Goal: Information Seeking & Learning: Check status

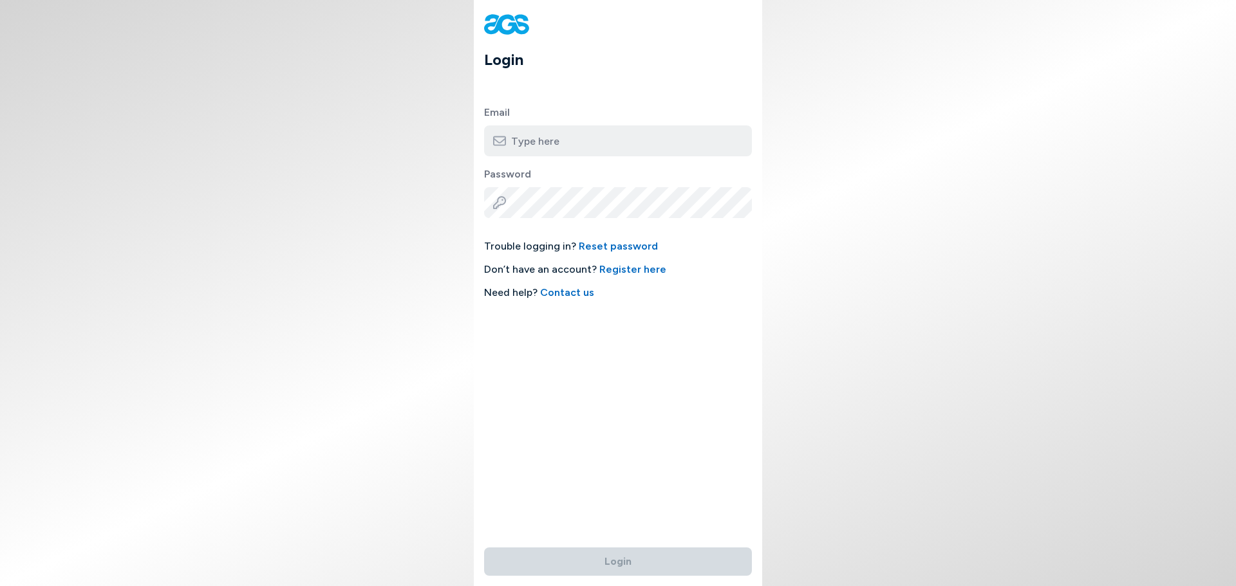
type input "[PERSON_NAME][EMAIL_ADDRESS][DOMAIN_NAME]"
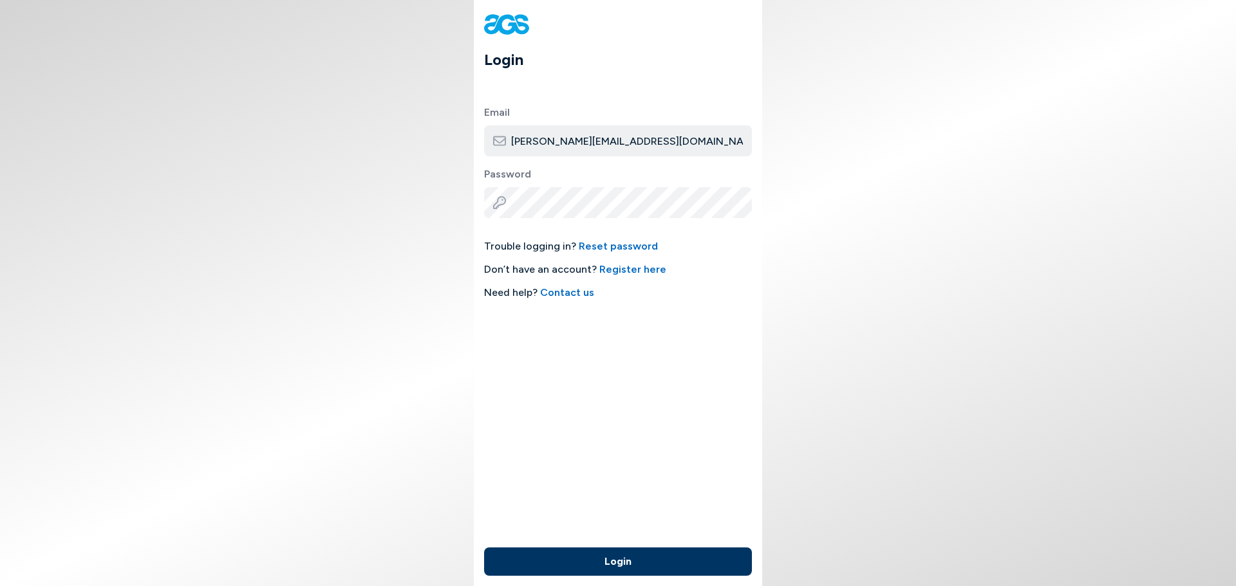
click at [565, 555] on button "Login" at bounding box center [618, 562] width 268 height 28
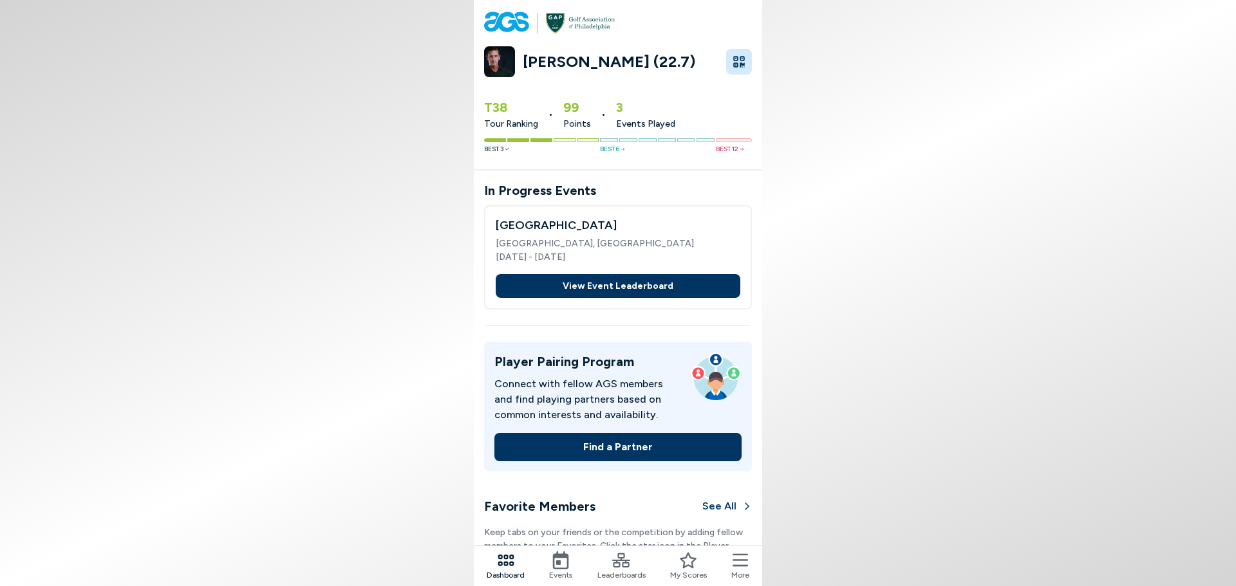
click at [578, 275] on button "View Event Leaderboard" at bounding box center [618, 286] width 245 height 24
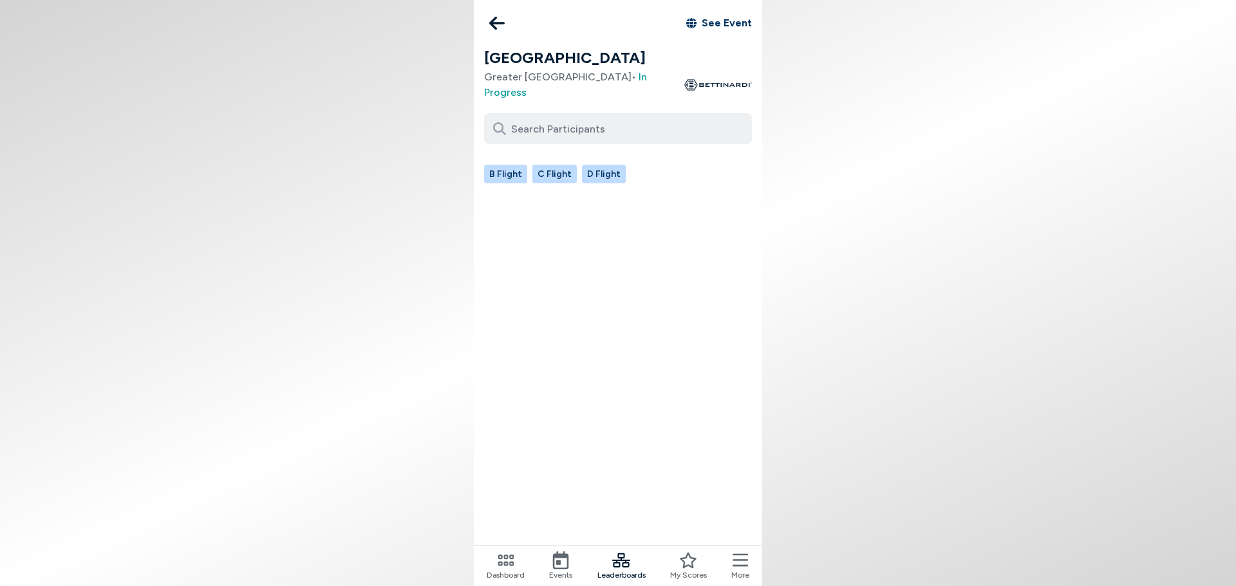
click at [610, 165] on button "D Flight" at bounding box center [604, 174] width 44 height 19
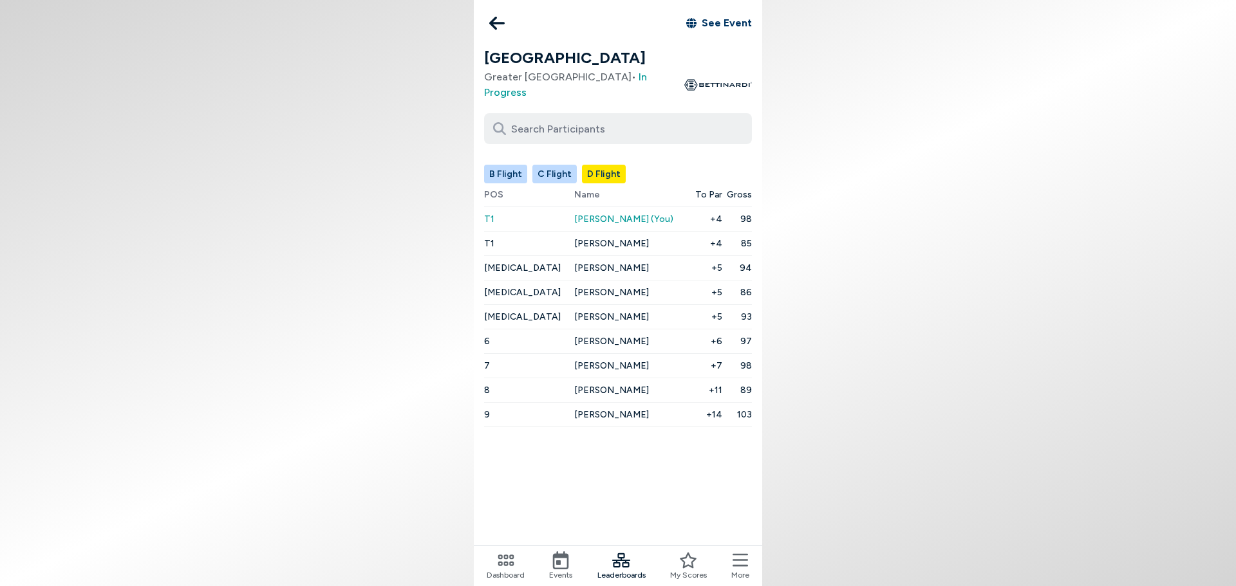
click at [493, 165] on button "B Flight" at bounding box center [505, 174] width 43 height 19
click at [505, 165] on button "B Flight" at bounding box center [505, 174] width 43 height 19
click at [545, 165] on button "C Flight" at bounding box center [554, 174] width 44 height 19
click at [606, 165] on button "D Flight" at bounding box center [604, 174] width 44 height 19
click at [574, 214] on span "[PERSON_NAME] (You)" at bounding box center [623, 219] width 99 height 11
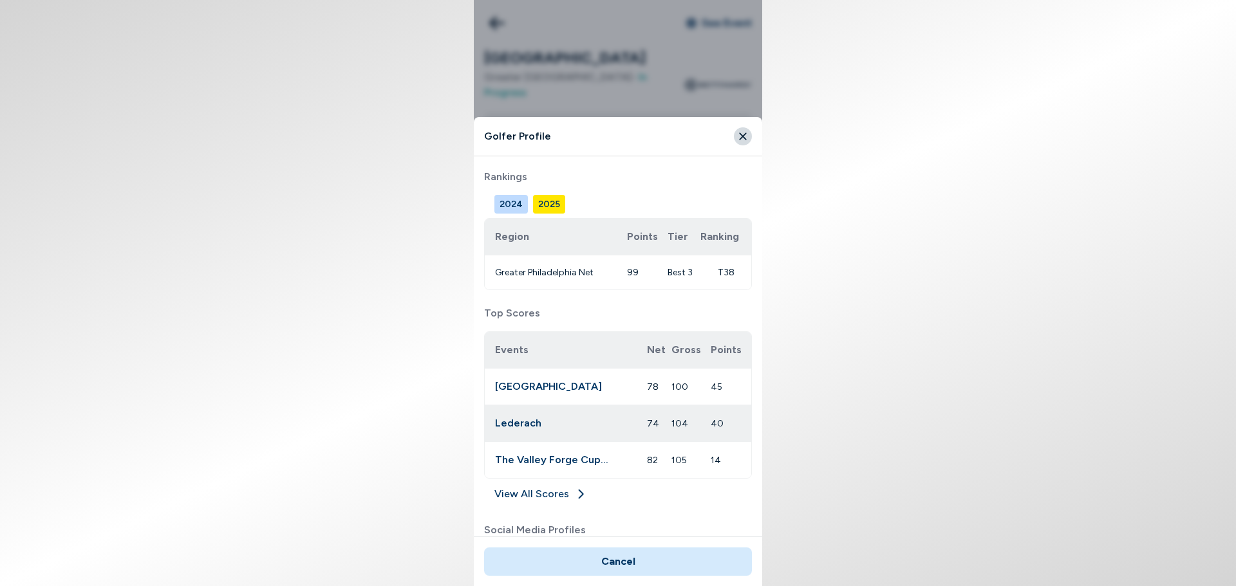
scroll to position [565, 0]
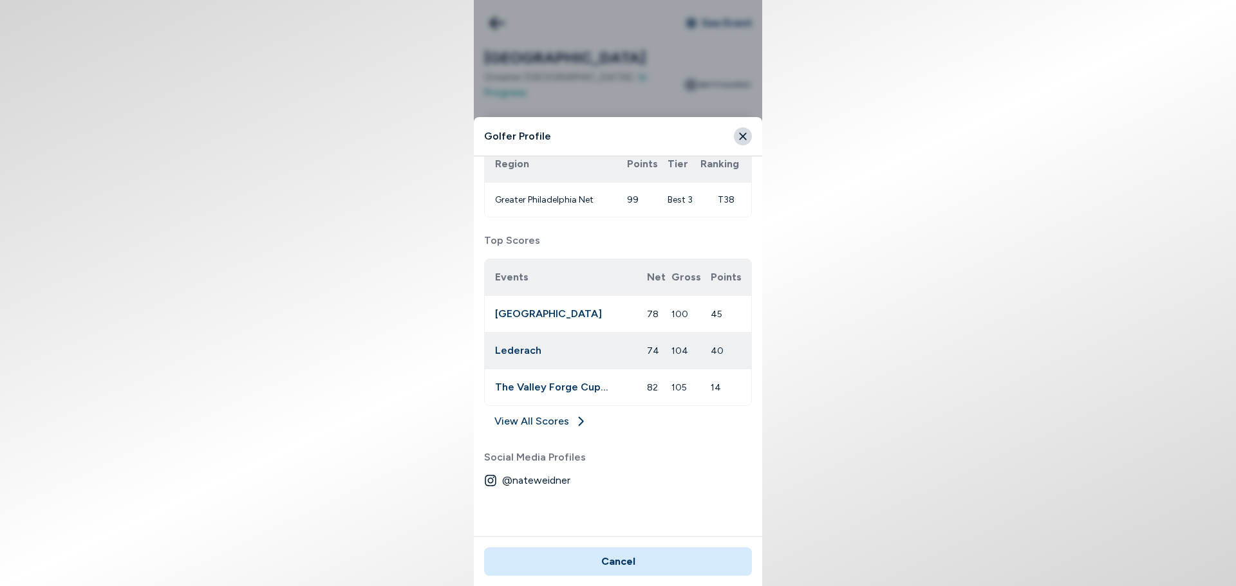
click at [568, 418] on link "View All Scores" at bounding box center [618, 424] width 268 height 21
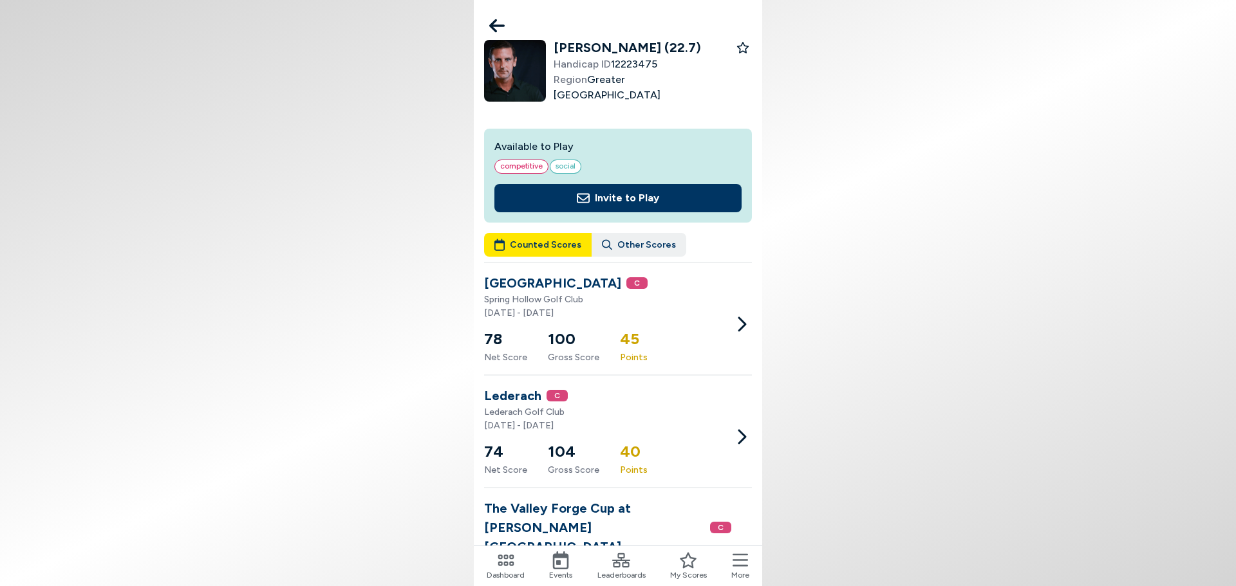
click at [606, 238] on icon at bounding box center [607, 245] width 10 height 14
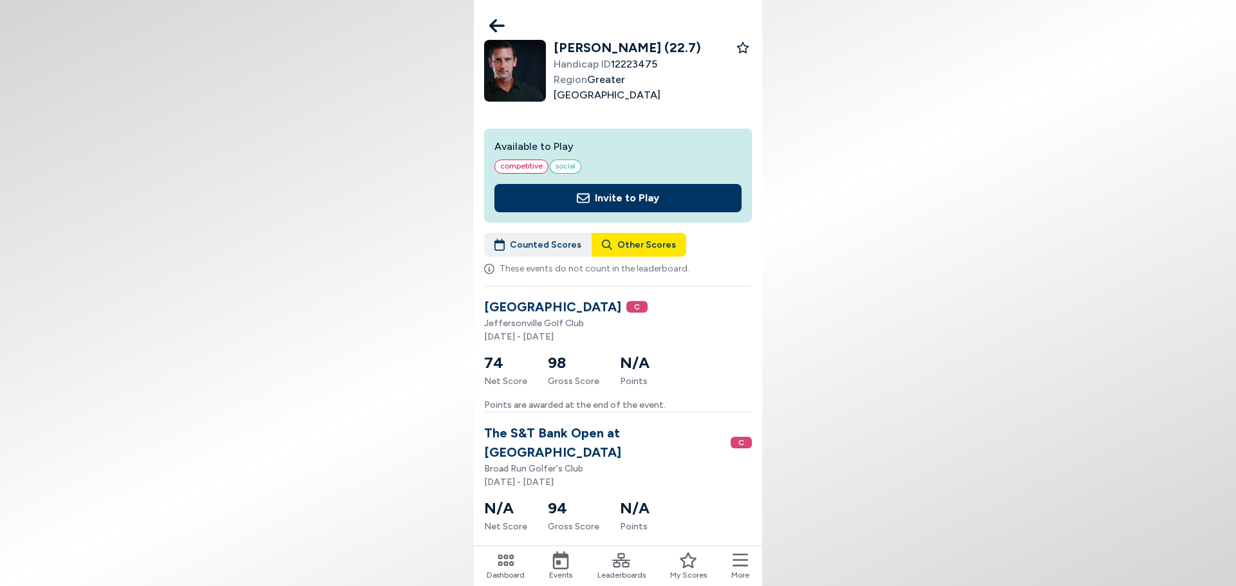
click at [524, 233] on button "Counted Scores" at bounding box center [538, 245] width 108 height 24
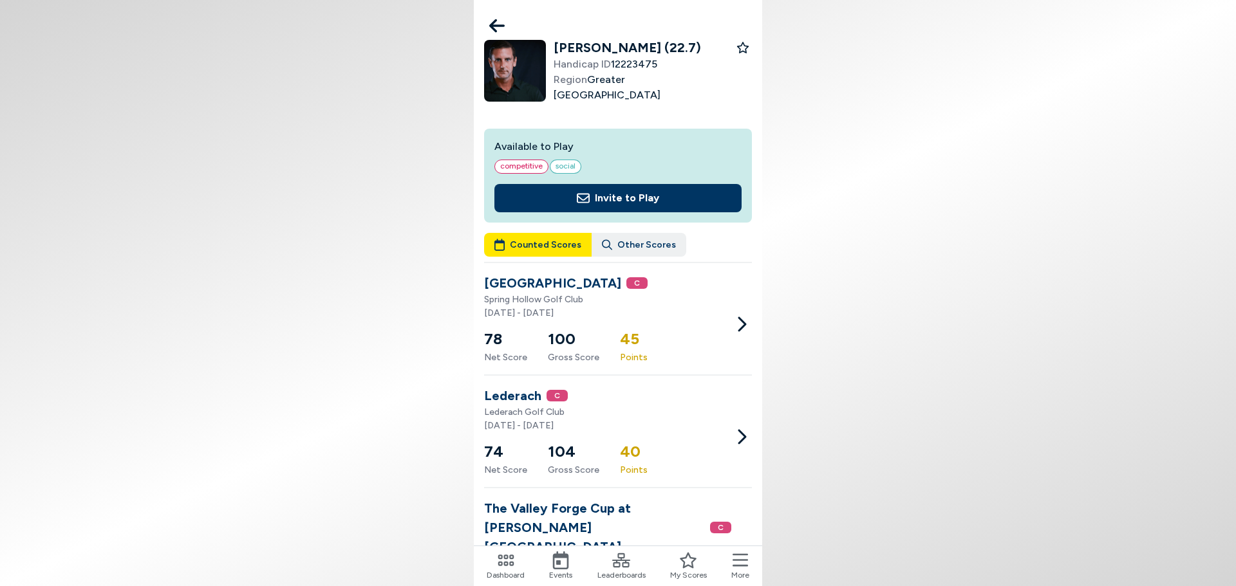
click at [501, 29] on icon at bounding box center [496, 26] width 15 height 26
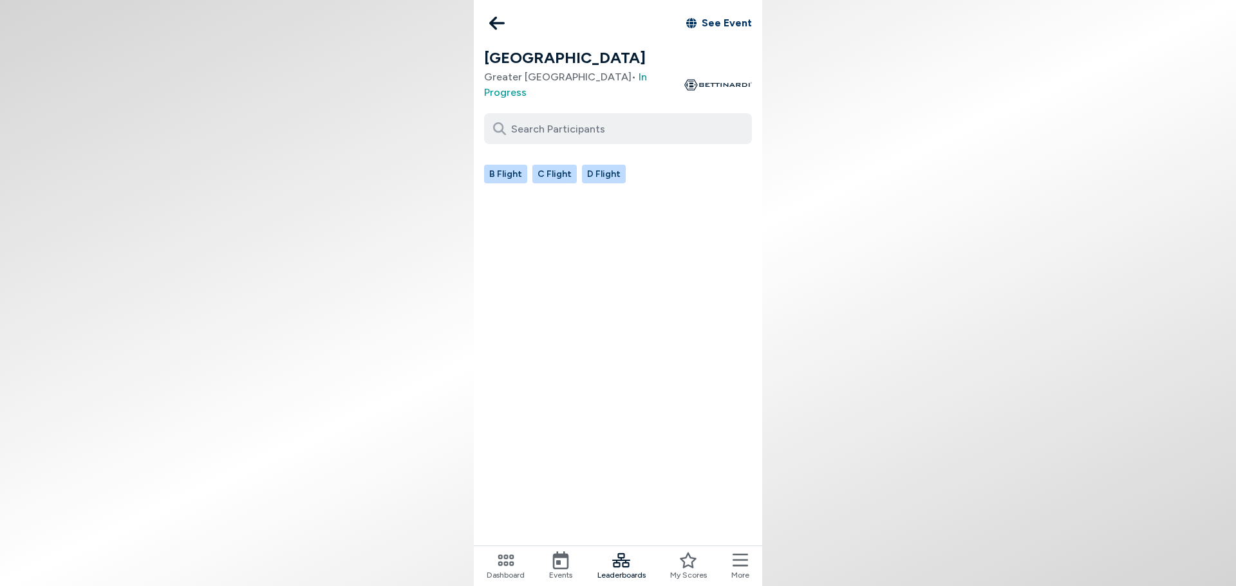
click at [541, 165] on button "C Flight" at bounding box center [554, 174] width 44 height 19
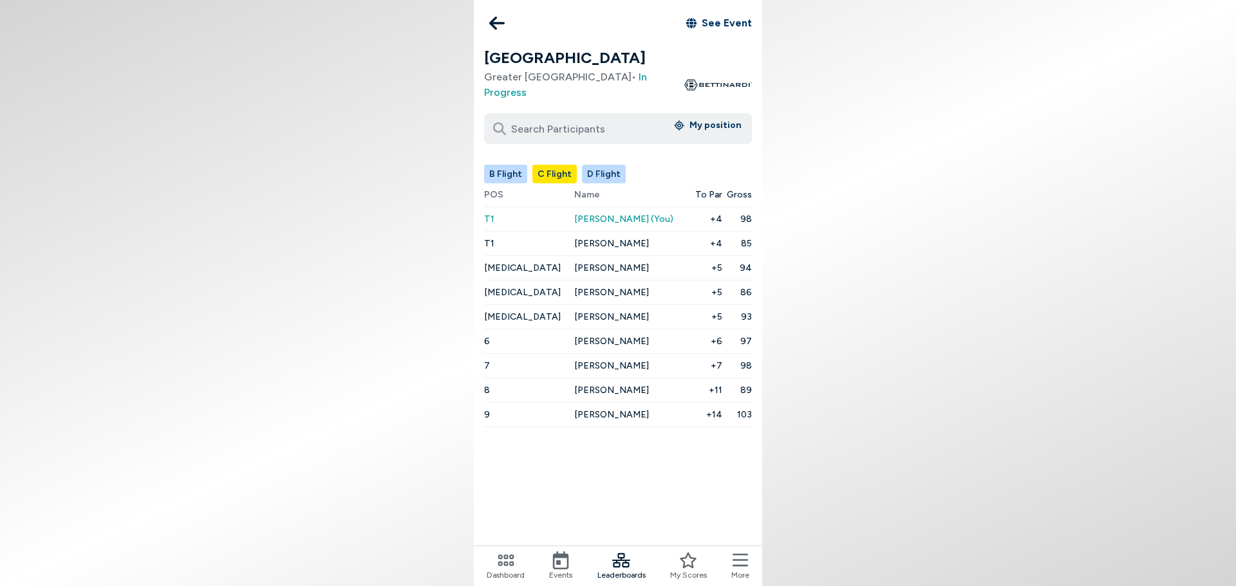
click at [708, 19] on link "See Event" at bounding box center [719, 22] width 66 height 15
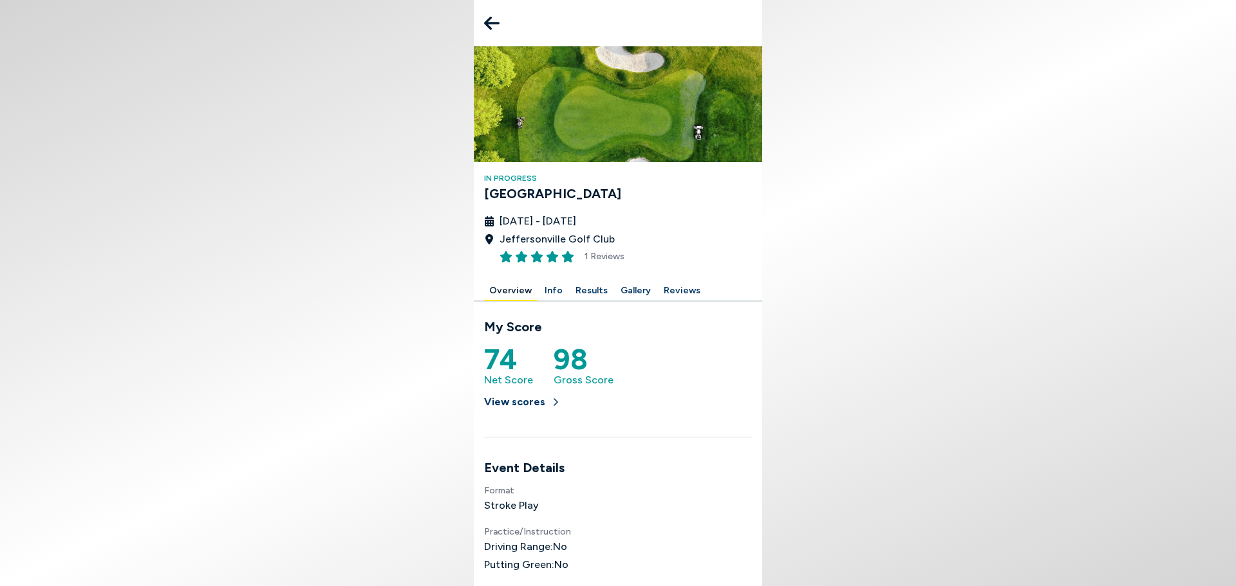
click at [489, 17] on icon at bounding box center [491, 23] width 15 height 26
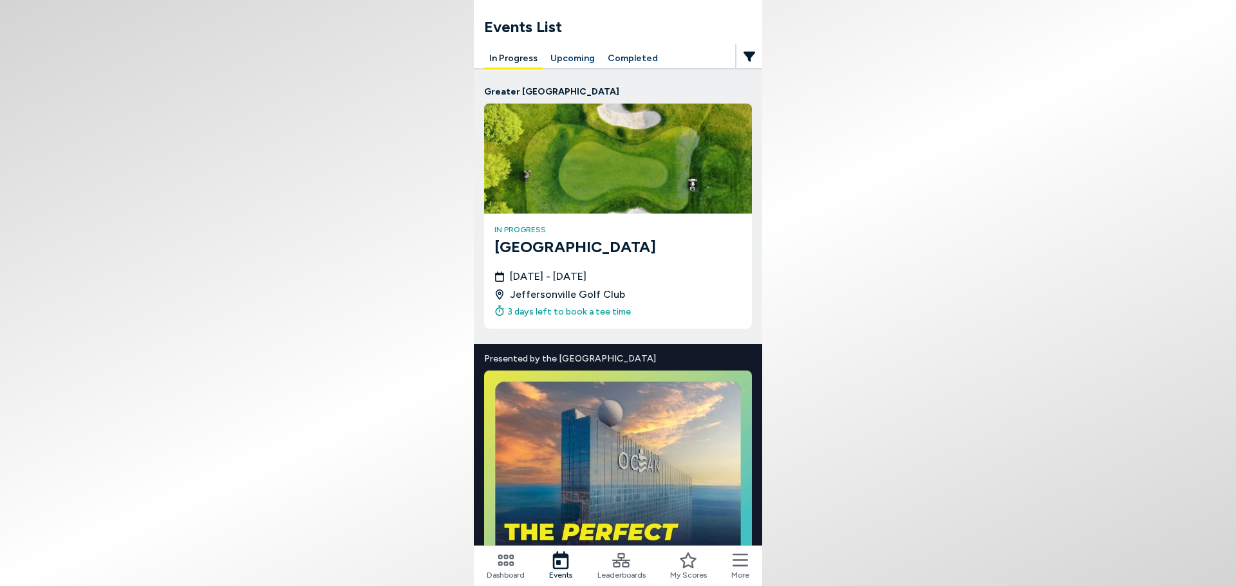
click at [558, 56] on button "Upcoming" at bounding box center [572, 59] width 55 height 20
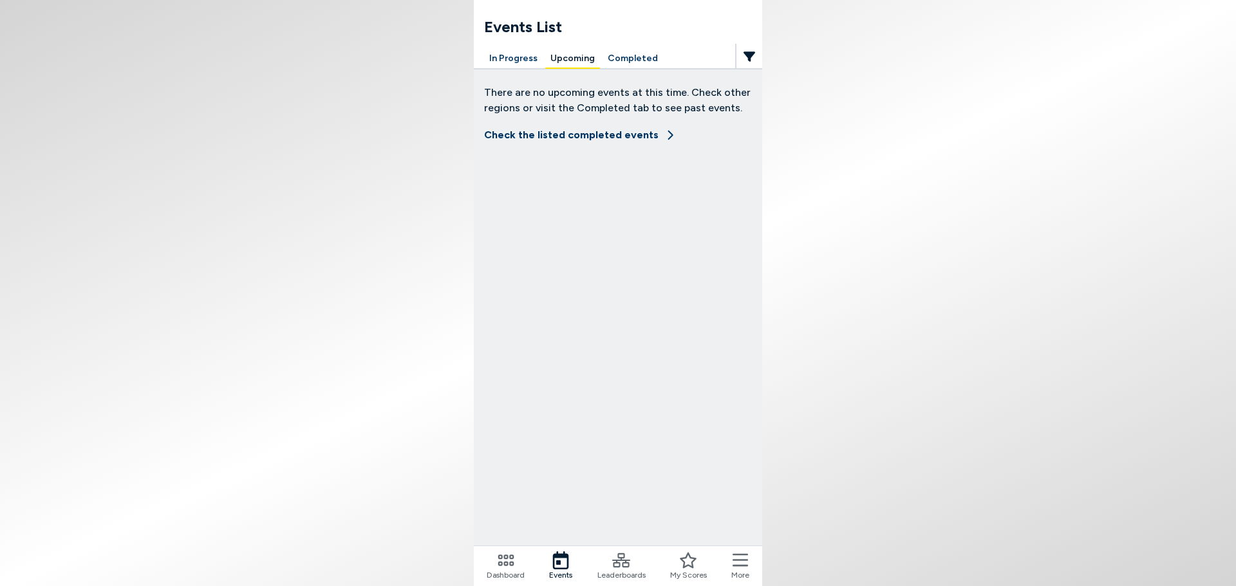
click at [558, 56] on button "Upcoming" at bounding box center [572, 59] width 55 height 20
click at [634, 59] on button "Completed" at bounding box center [633, 59] width 61 height 20
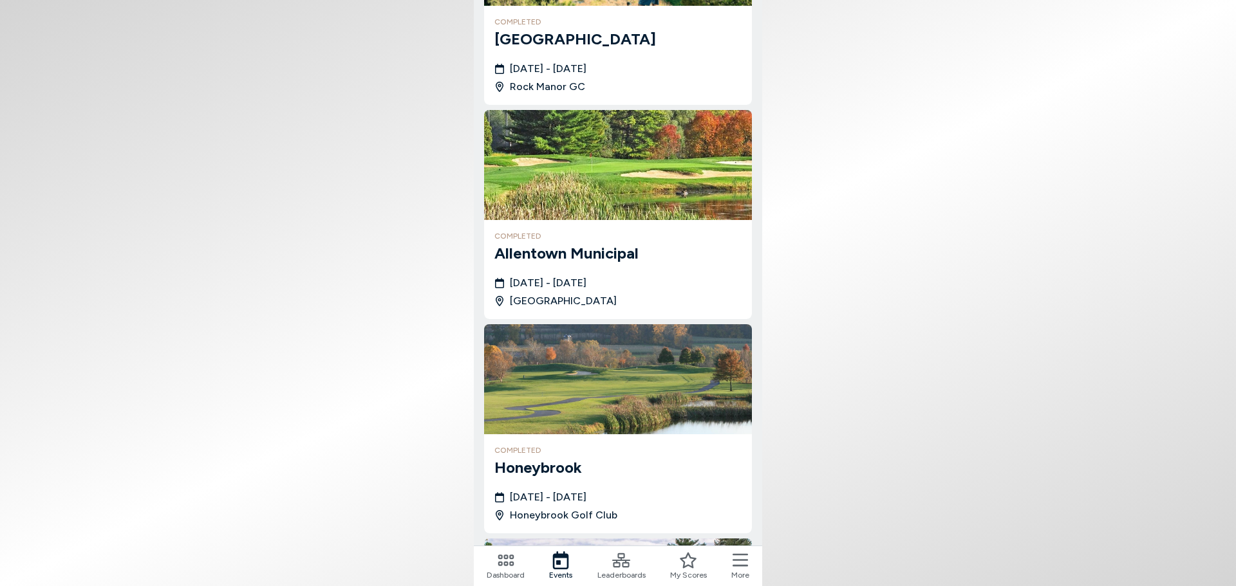
scroll to position [258, 0]
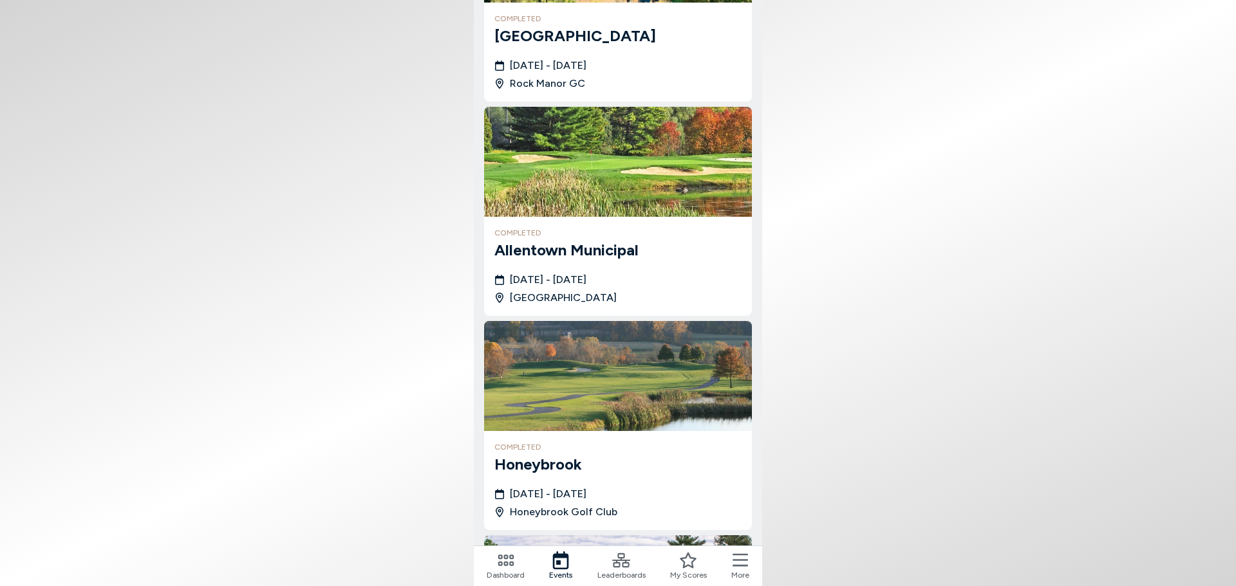
click at [544, 176] on img at bounding box center [618, 162] width 268 height 110
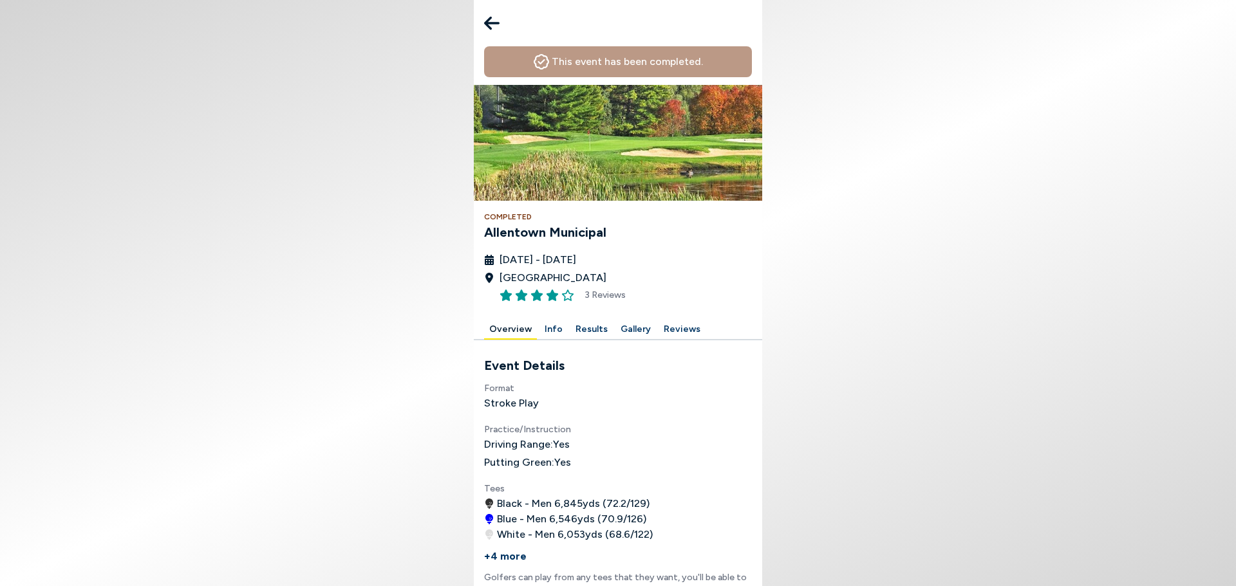
click at [573, 323] on button "Results" at bounding box center [591, 330] width 42 height 20
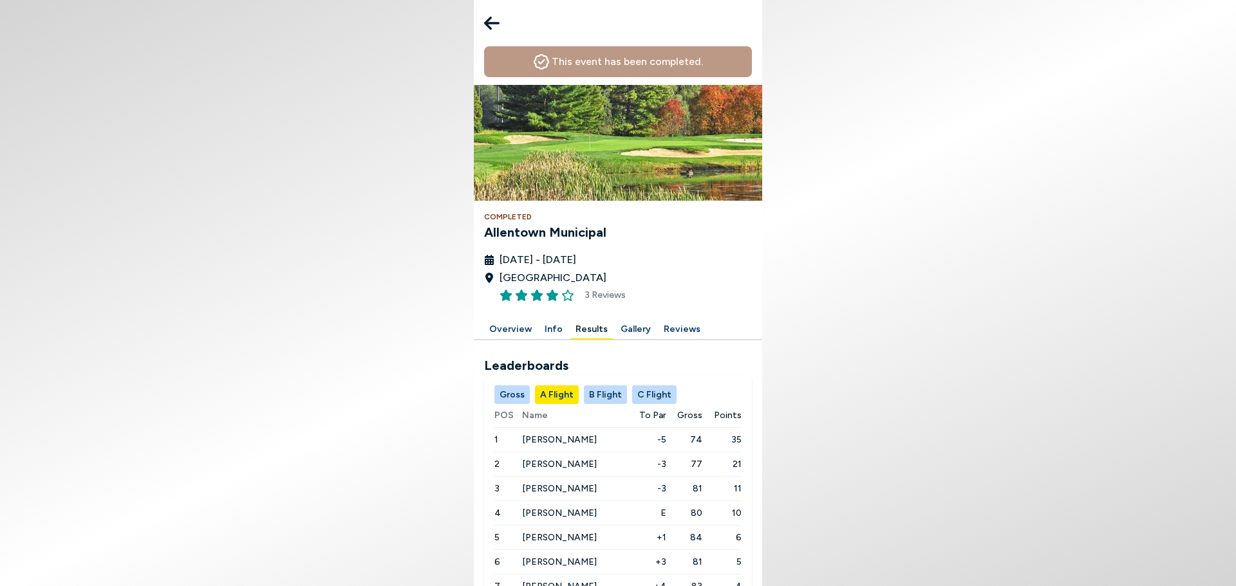
click at [494, 26] on icon at bounding box center [491, 23] width 15 height 26
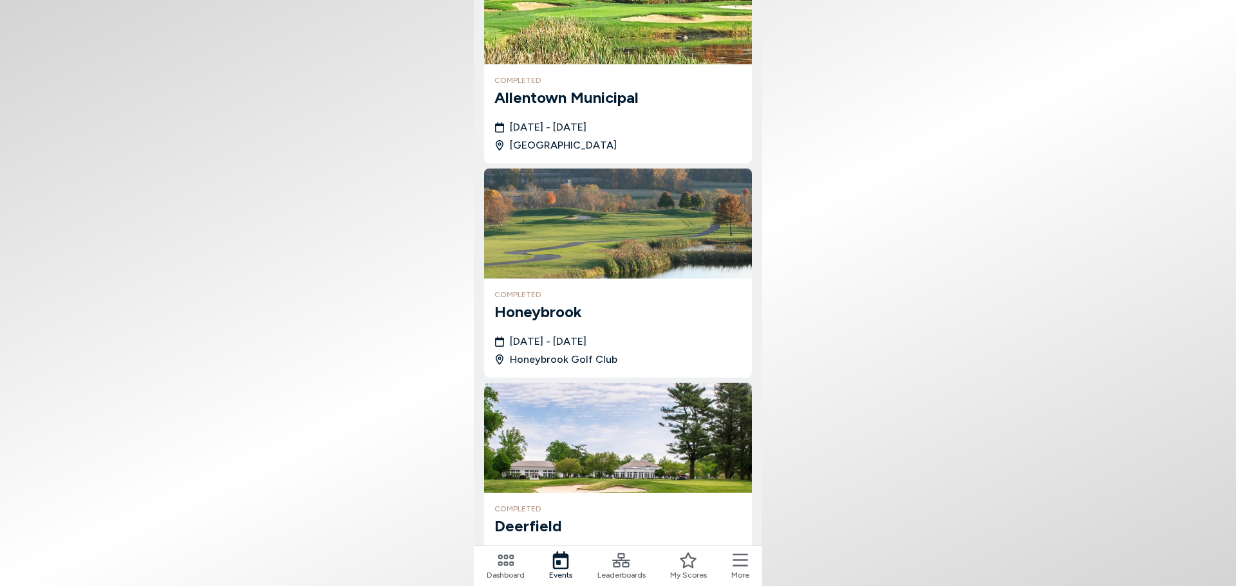
scroll to position [451, 0]
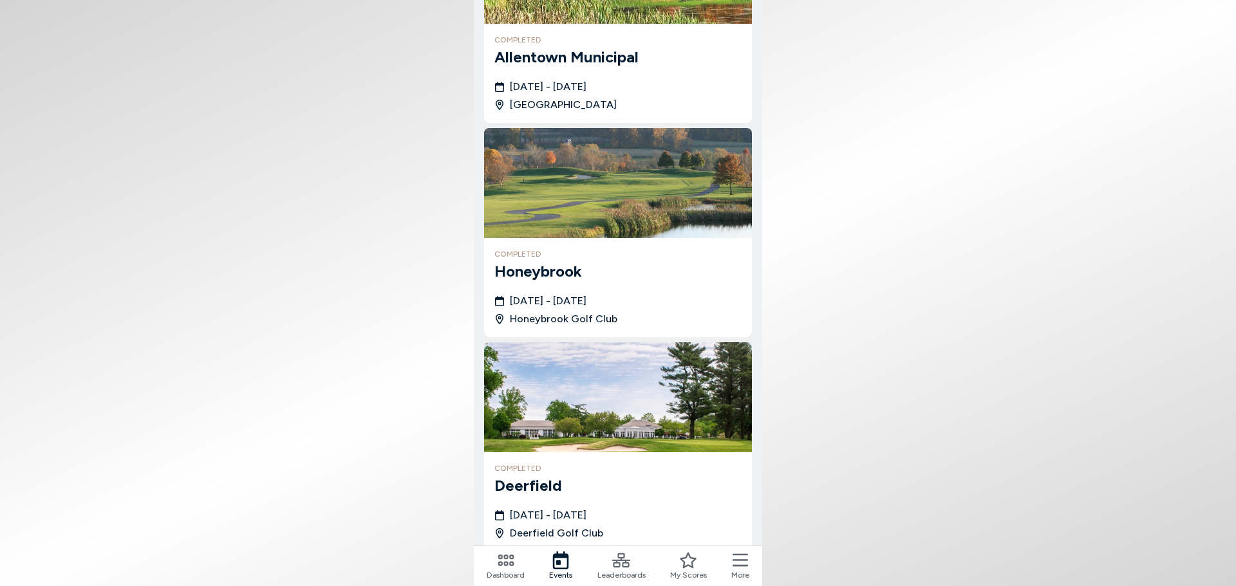
click at [516, 226] on img at bounding box center [618, 183] width 268 height 110
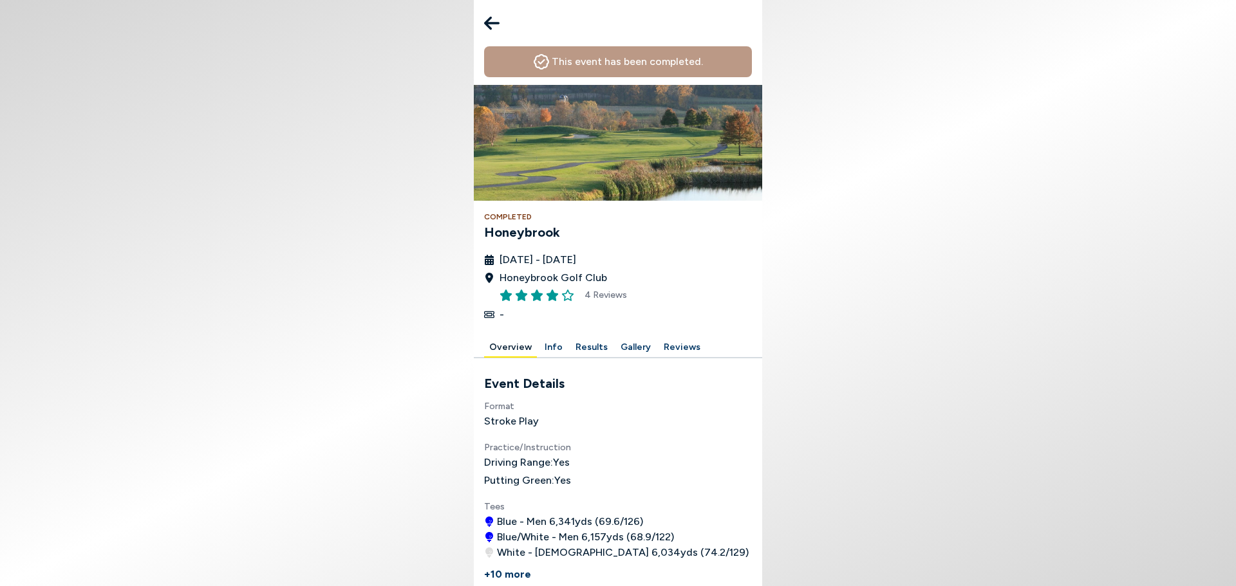
click at [492, 26] on icon at bounding box center [491, 23] width 15 height 26
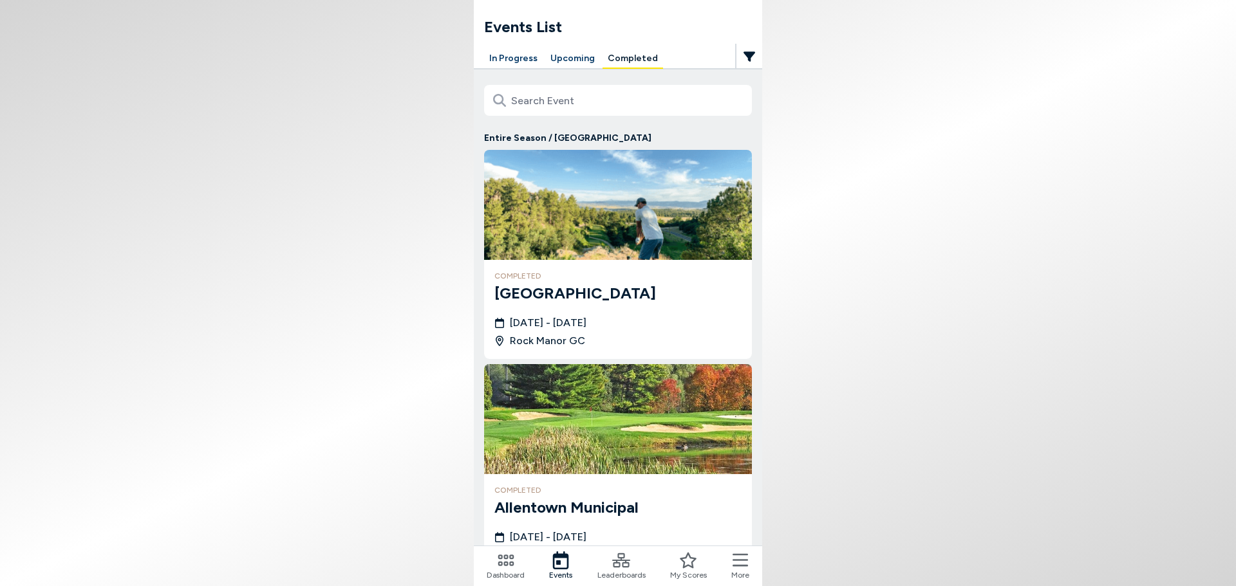
click at [272, 177] on body "Events List In Progress Upcoming Completed Entire Season / [GEOGRAPHIC_DATA] co…" at bounding box center [618, 293] width 1236 height 586
click at [526, 58] on button "In Progress" at bounding box center [513, 59] width 59 height 20
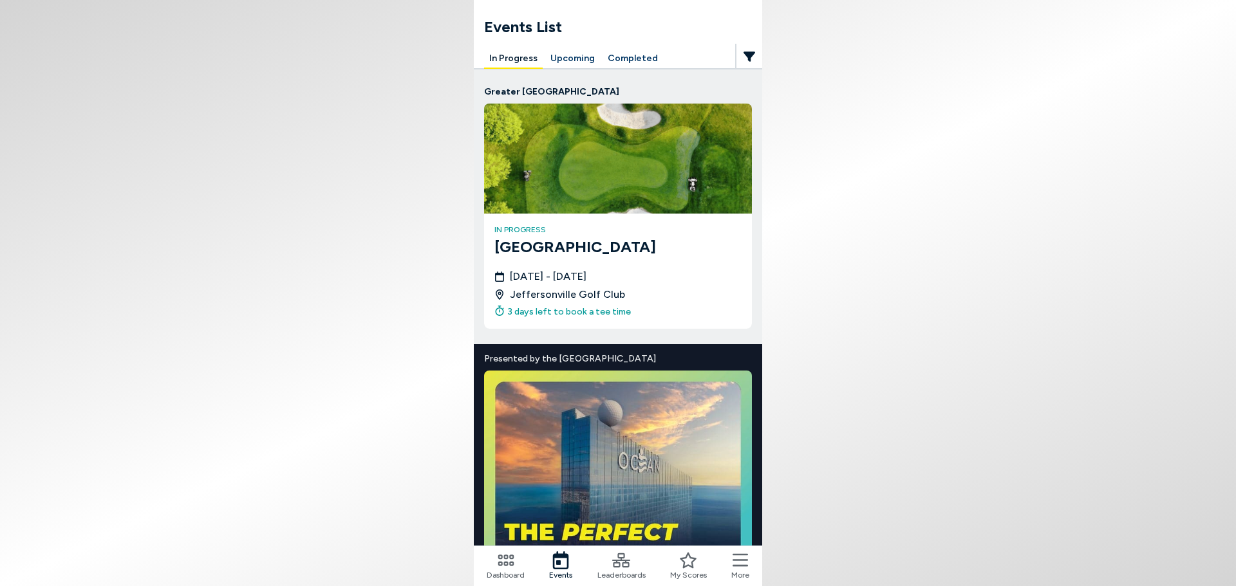
click at [532, 153] on img at bounding box center [618, 159] width 268 height 110
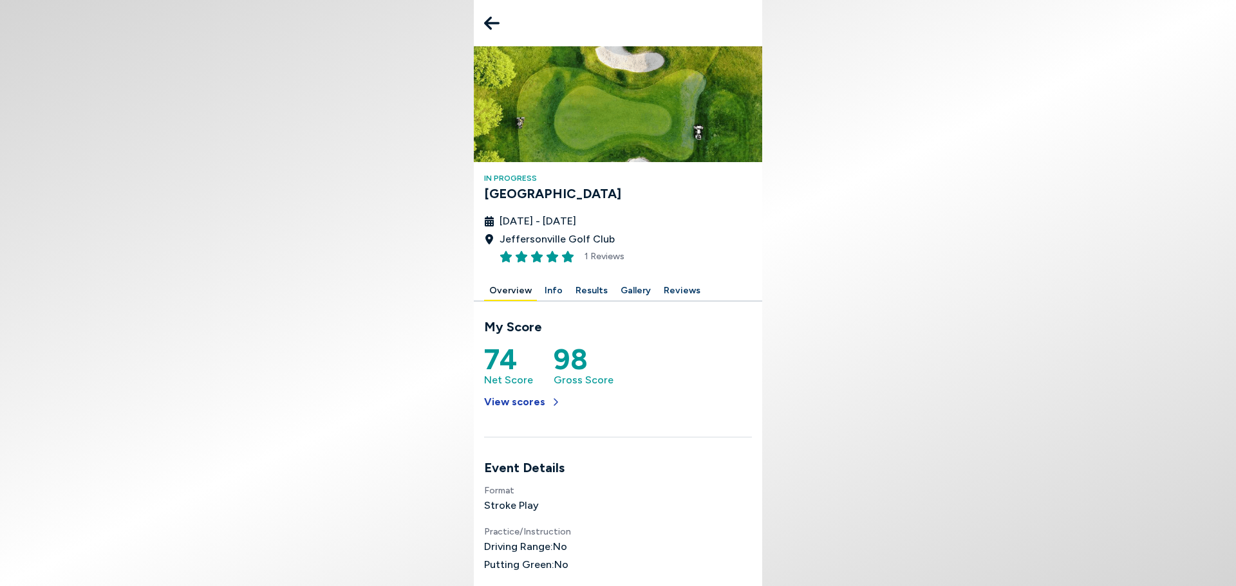
click at [523, 405] on button "View scores" at bounding box center [522, 402] width 77 height 28
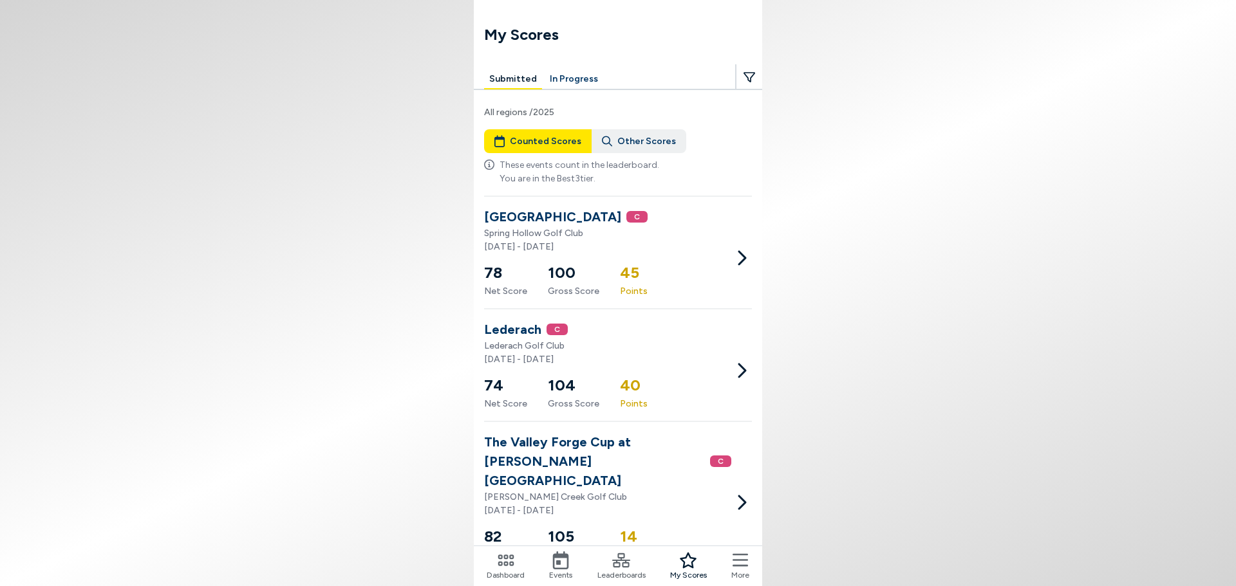
click at [614, 142] on button "Other Scores" at bounding box center [639, 141] width 95 height 24
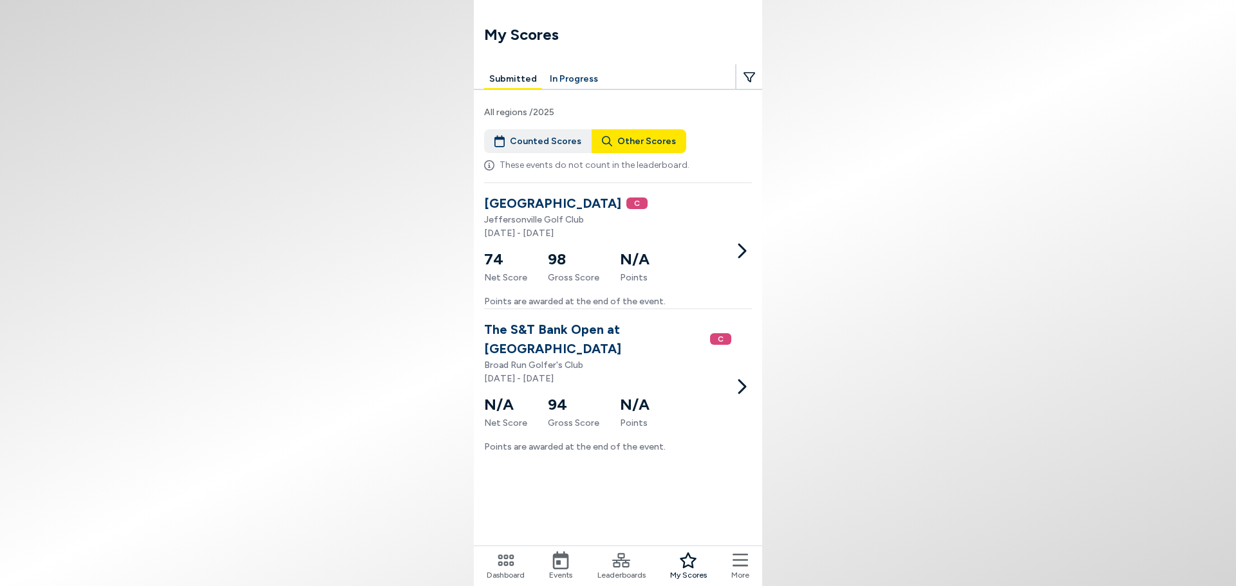
click at [522, 129] on button "Counted Scores" at bounding box center [538, 141] width 108 height 24
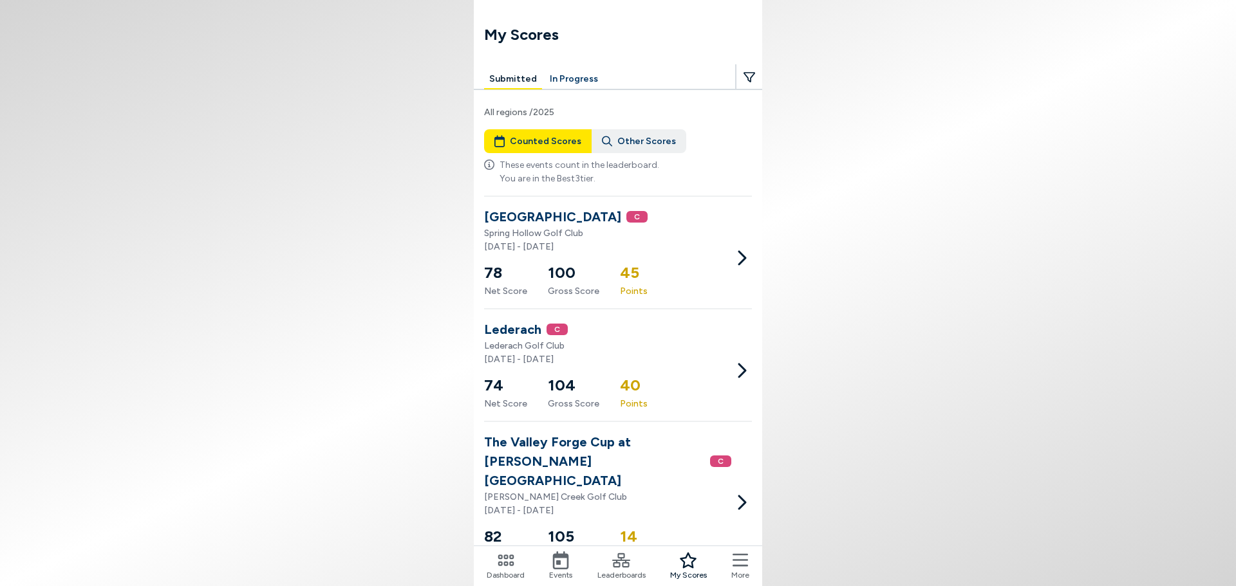
click at [574, 133] on button "Counted Scores" at bounding box center [538, 141] width 108 height 24
click at [602, 135] on icon at bounding box center [607, 142] width 10 height 14
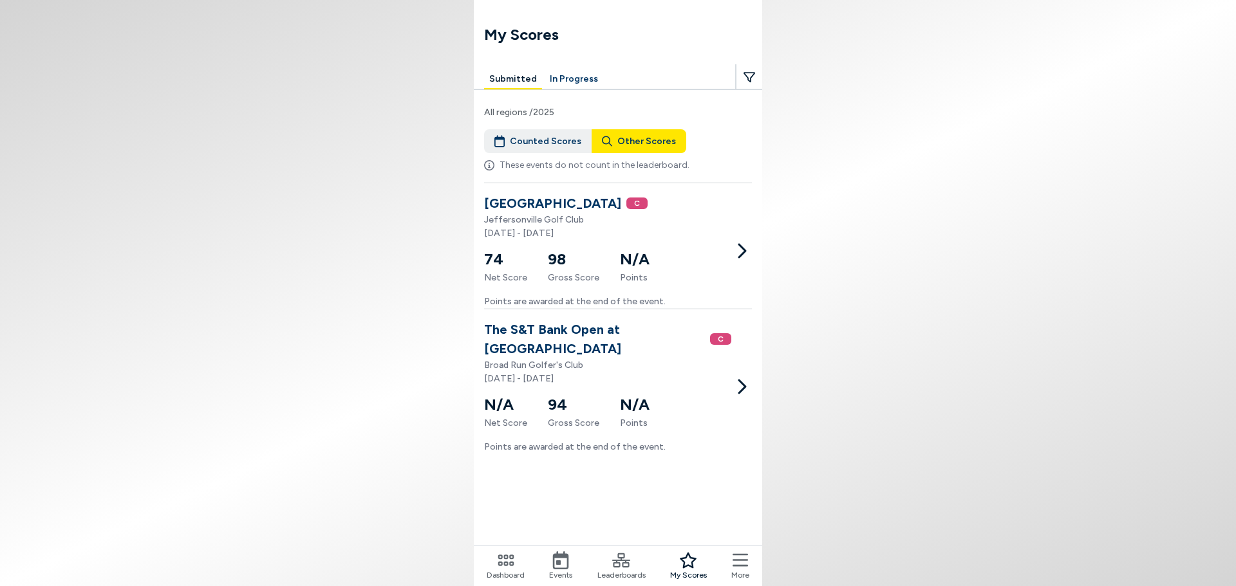
click at [754, 395] on div "All regions / 2025 Counted Scores Other Scores These events do not count in the…" at bounding box center [618, 271] width 288 height 365
click at [748, 380] on icon at bounding box center [741, 387] width 21 height 21
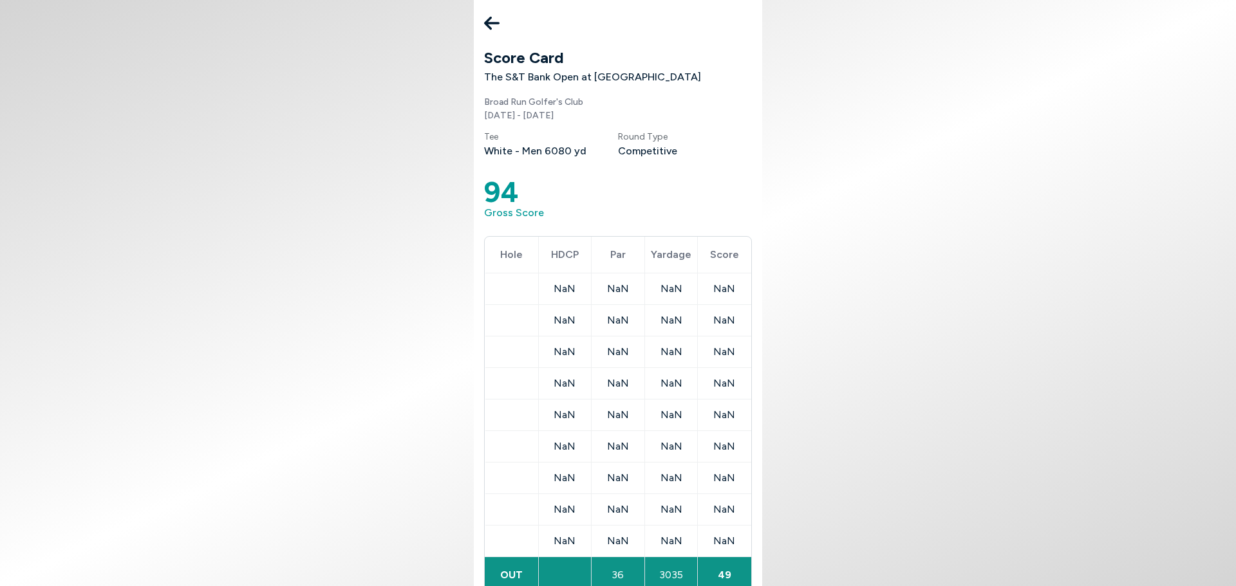
click at [489, 29] on icon at bounding box center [491, 23] width 15 height 26
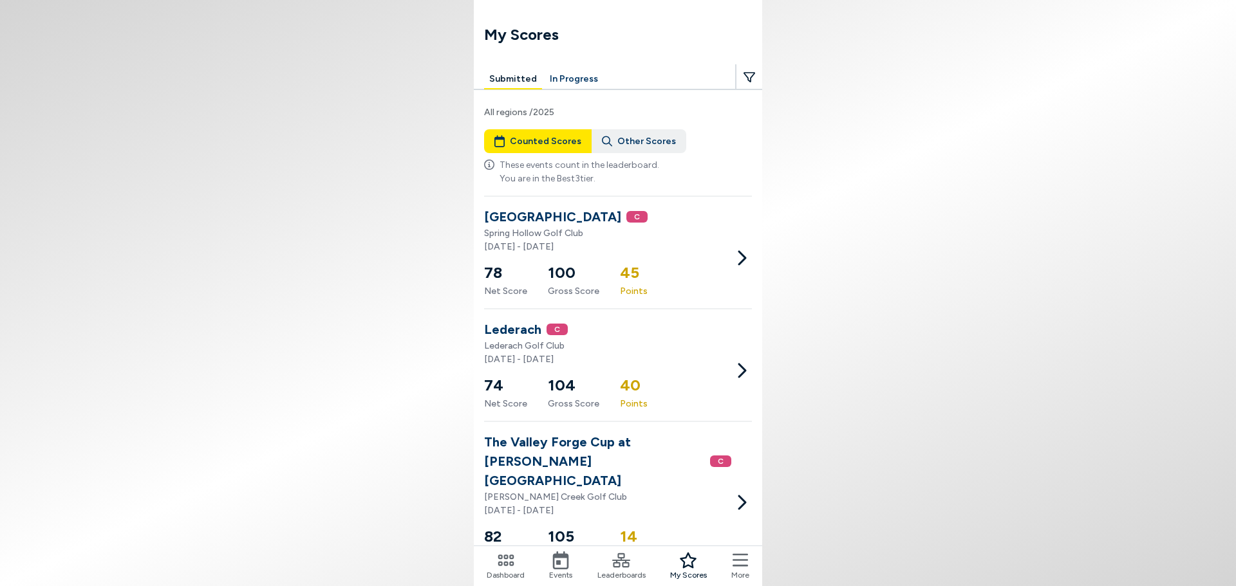
click at [537, 242] on p "[DATE] - [DATE]" at bounding box center [607, 247] width 247 height 14
